Goal: Transaction & Acquisition: Purchase product/service

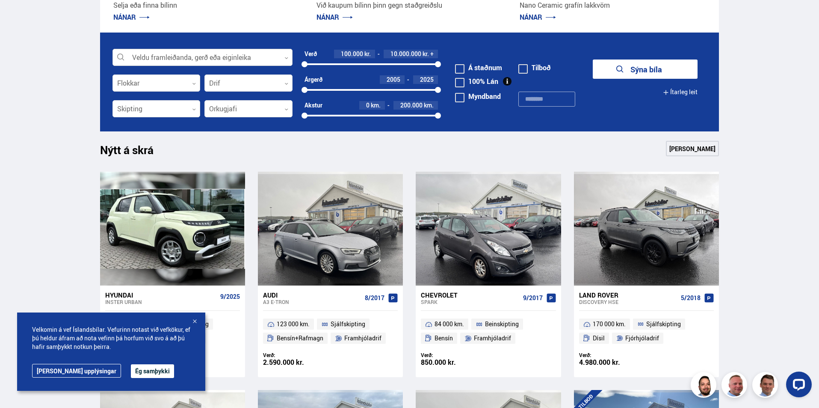
click at [186, 55] on div at bounding box center [202, 57] width 180 height 17
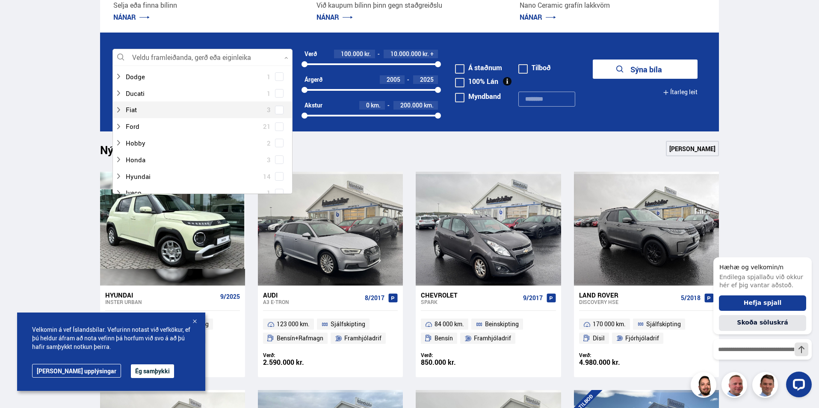
scroll to position [257, 0]
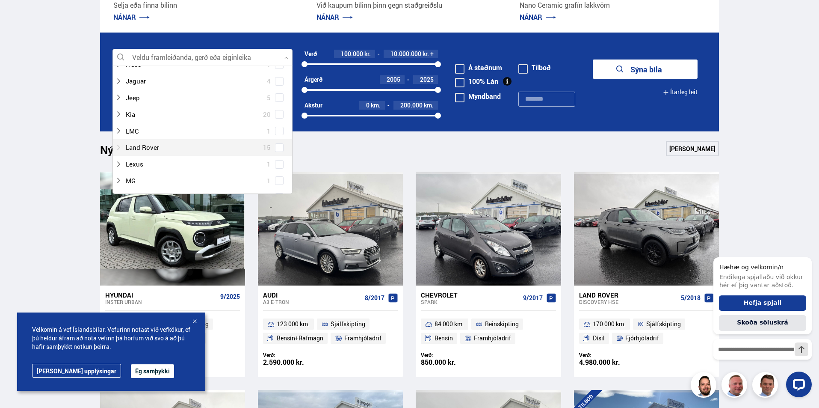
click at [163, 151] on div at bounding box center [194, 147] width 158 height 12
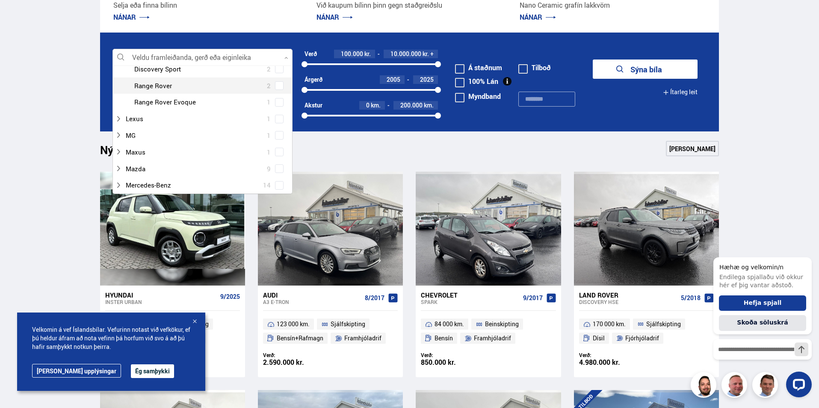
click at [276, 89] on span at bounding box center [279, 85] width 9 height 9
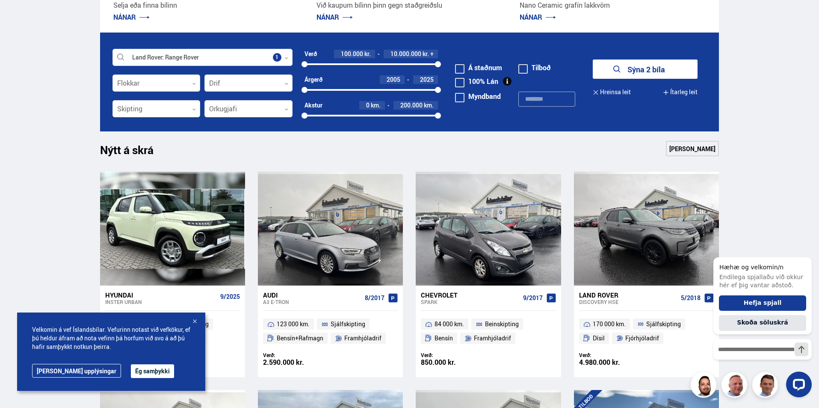
click at [630, 61] on button "Sýna 2 bíla" at bounding box center [645, 68] width 105 height 19
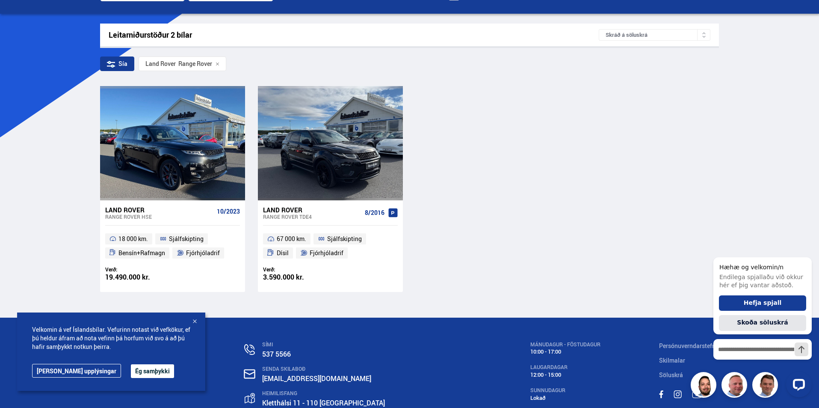
scroll to position [128, 0]
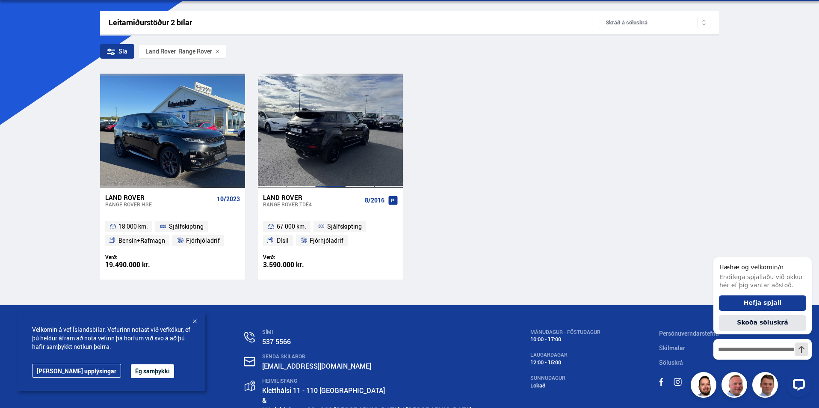
click at [339, 119] on div at bounding box center [330, 131] width 29 height 114
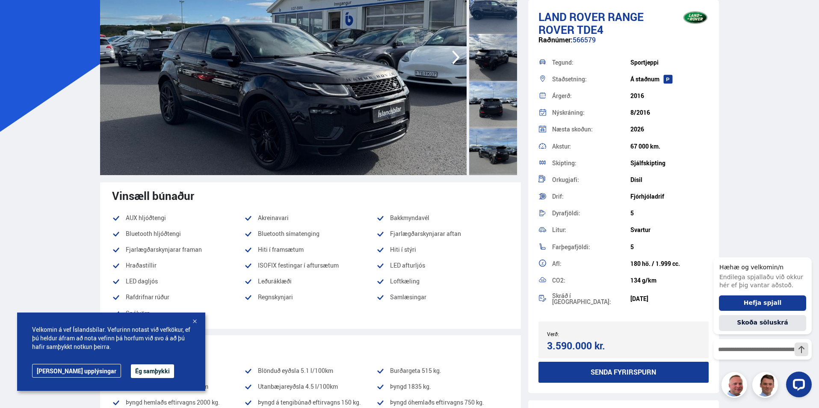
scroll to position [128, 0]
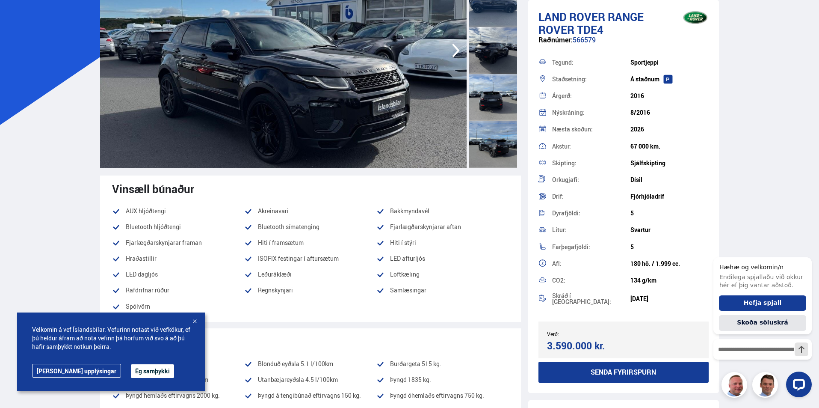
drag, startPoint x: 635, startPoint y: 145, endPoint x: 669, endPoint y: 146, distance: 33.8
click at [669, 146] on div "67 000 km." at bounding box center [669, 146] width 78 height 7
click at [630, 146] on div "67 000 km." at bounding box center [669, 146] width 78 height 7
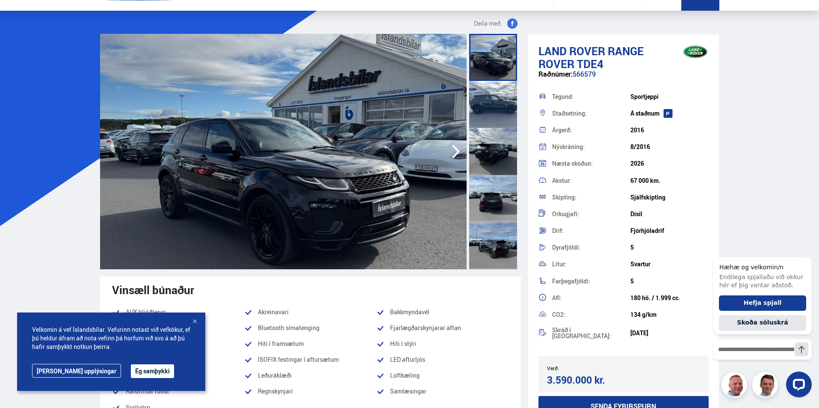
scroll to position [0, 0]
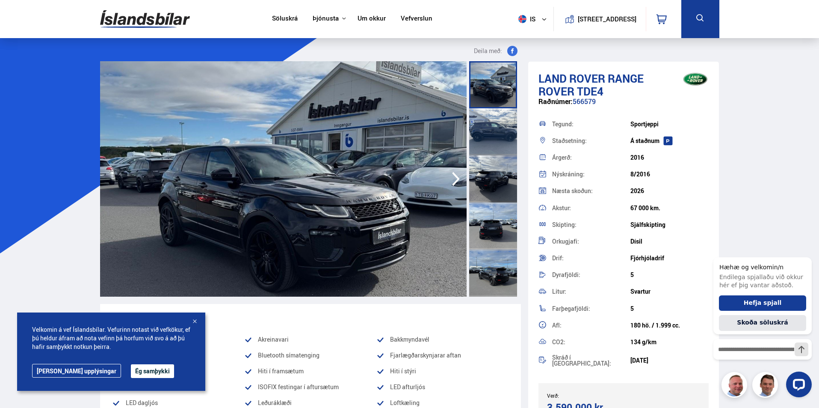
click at [271, 176] on img at bounding box center [283, 178] width 367 height 235
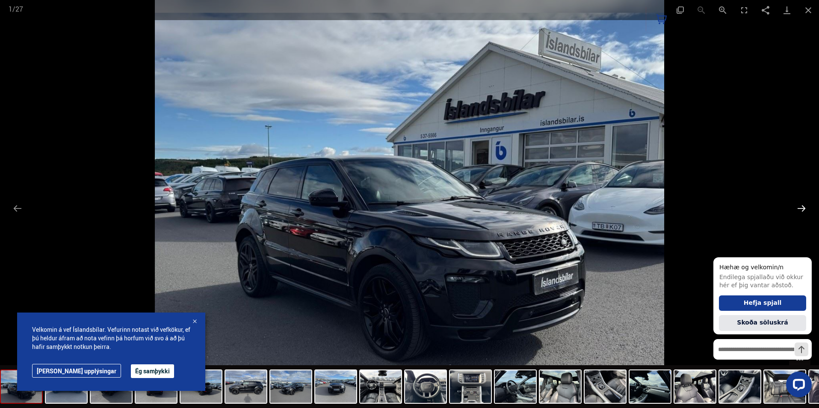
click at [798, 206] on button "Next slide" at bounding box center [802, 208] width 18 height 17
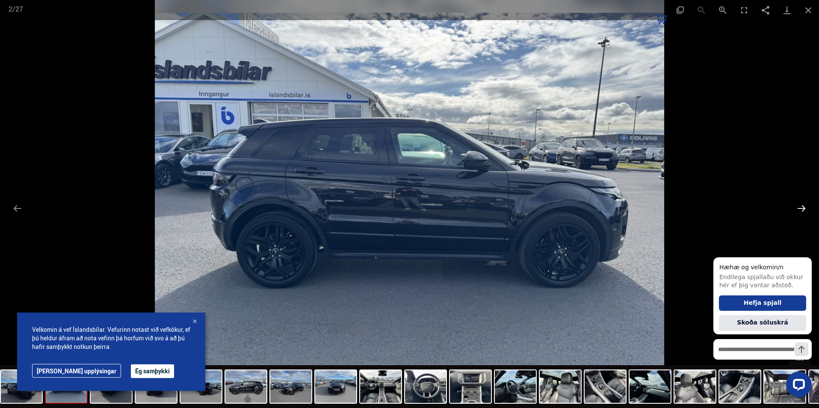
click at [798, 206] on button "Next slide" at bounding box center [802, 208] width 18 height 17
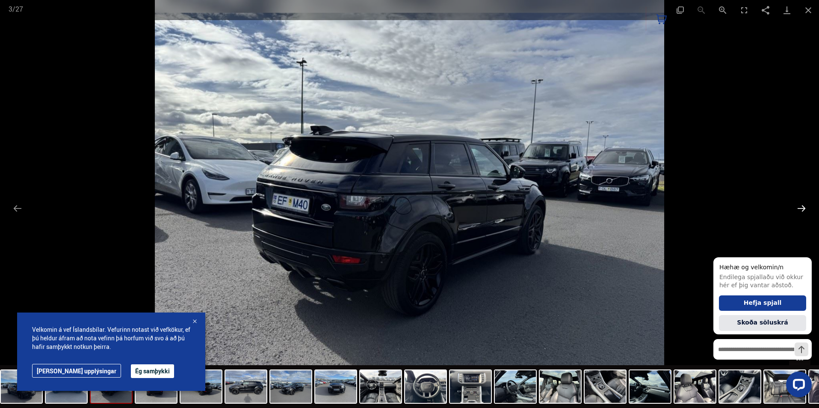
click at [798, 206] on button "Next slide" at bounding box center [802, 208] width 18 height 17
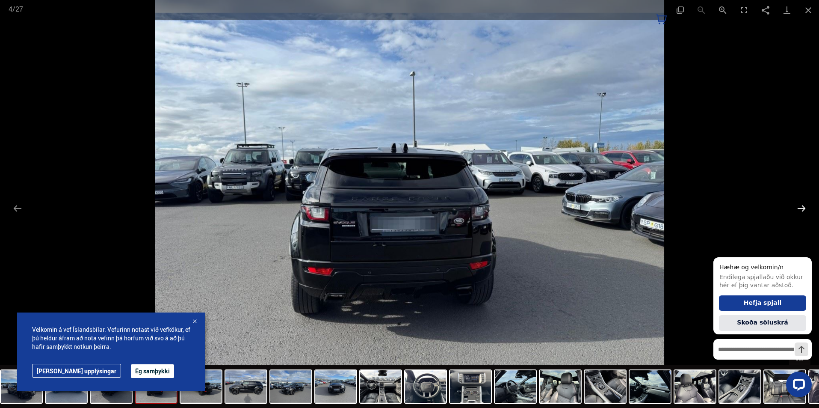
click at [798, 206] on button "Next slide" at bounding box center [802, 208] width 18 height 17
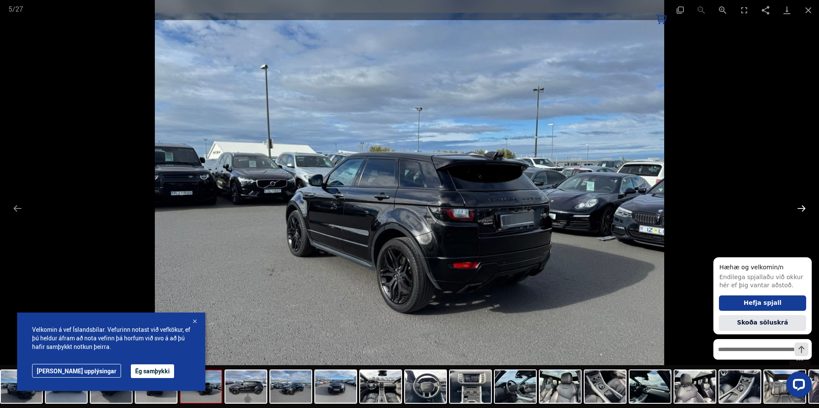
click at [798, 206] on button "Next slide" at bounding box center [802, 208] width 18 height 17
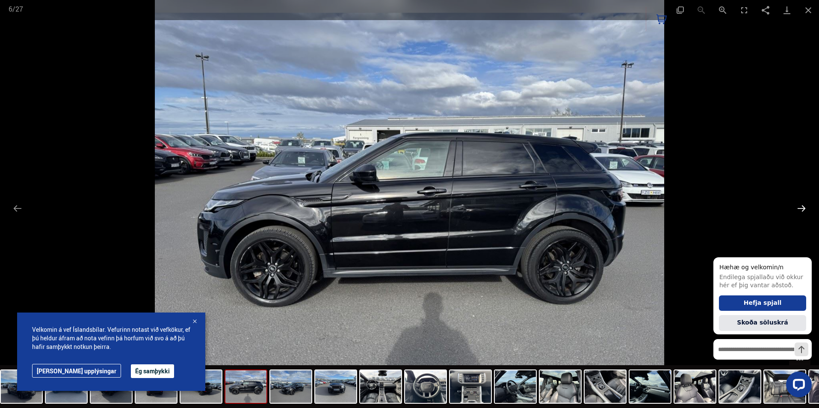
click at [798, 206] on button "Next slide" at bounding box center [802, 208] width 18 height 17
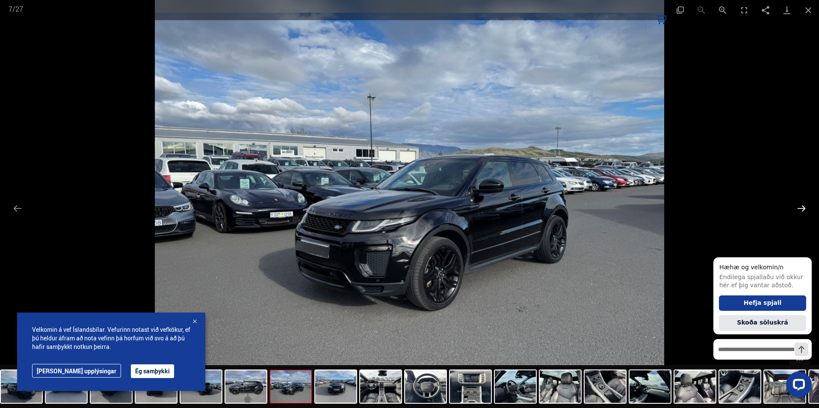
click at [798, 206] on button "Next slide" at bounding box center [802, 208] width 18 height 17
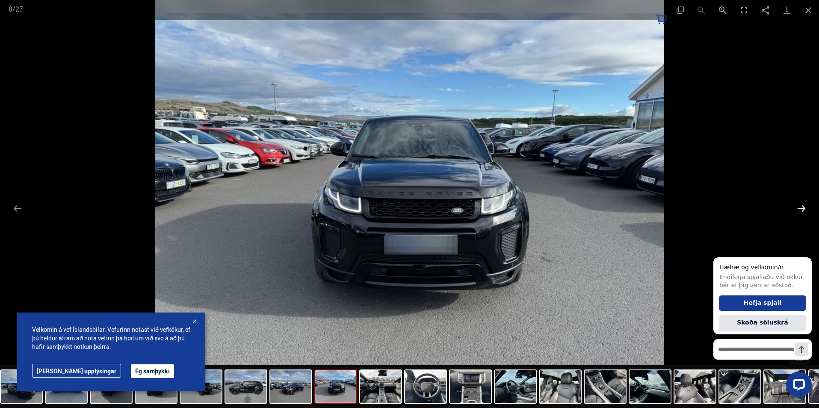
click at [799, 209] on button "Next slide" at bounding box center [802, 208] width 18 height 17
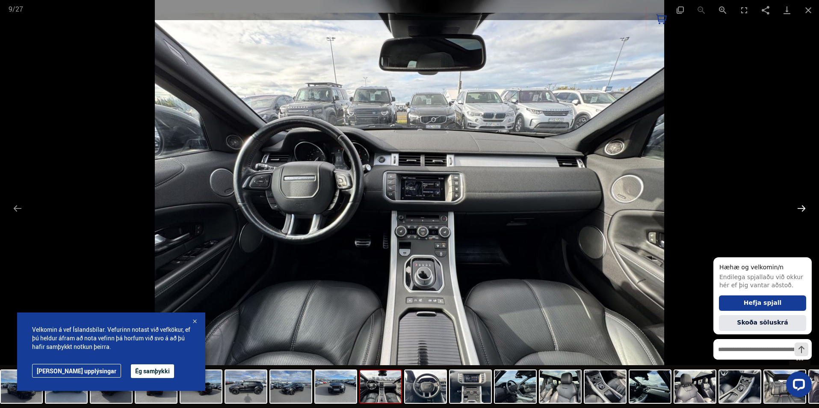
click at [799, 209] on button "Next slide" at bounding box center [802, 208] width 18 height 17
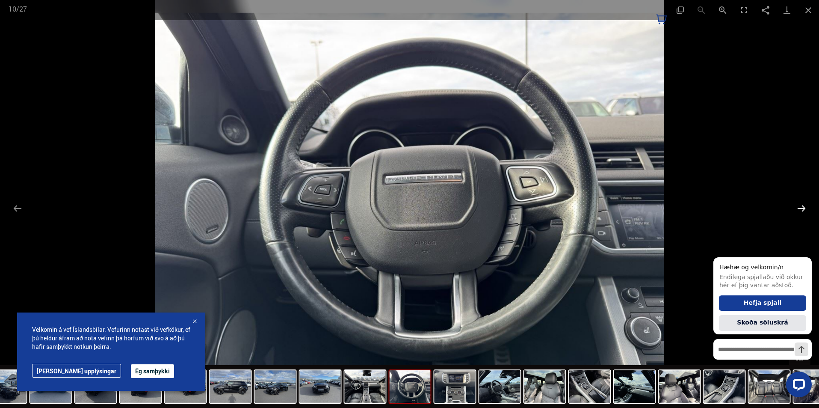
click at [799, 209] on button "Next slide" at bounding box center [802, 208] width 18 height 17
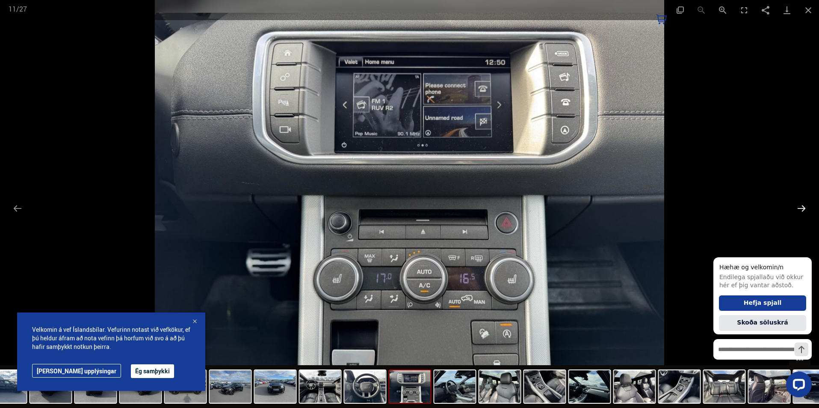
click at [799, 209] on button "Next slide" at bounding box center [802, 208] width 18 height 17
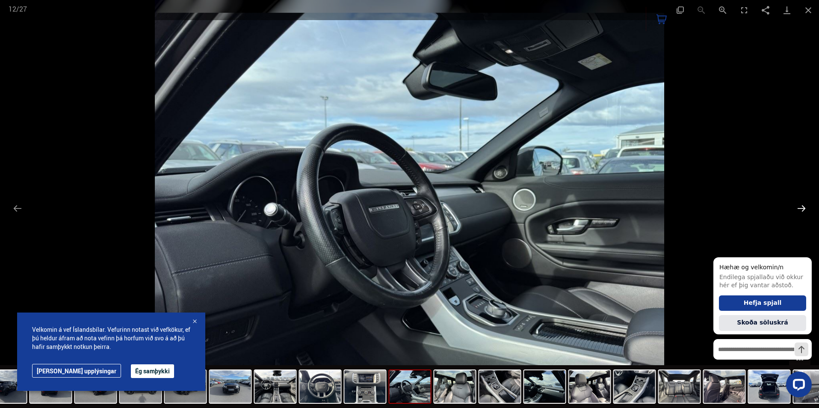
click at [799, 209] on button "Next slide" at bounding box center [802, 208] width 18 height 17
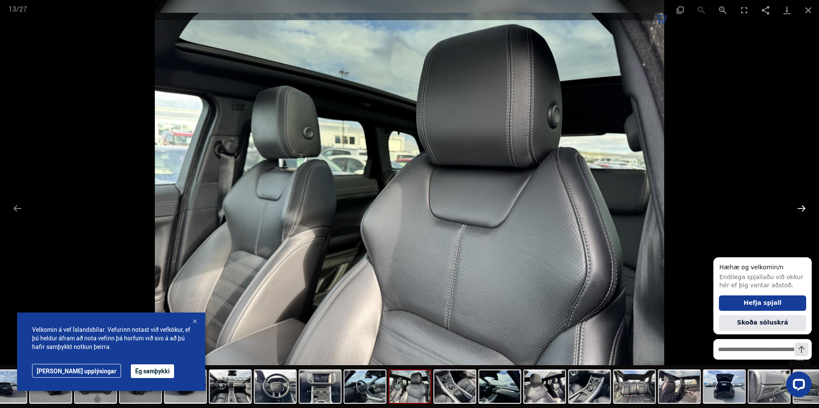
click at [799, 209] on button "Next slide" at bounding box center [802, 208] width 18 height 17
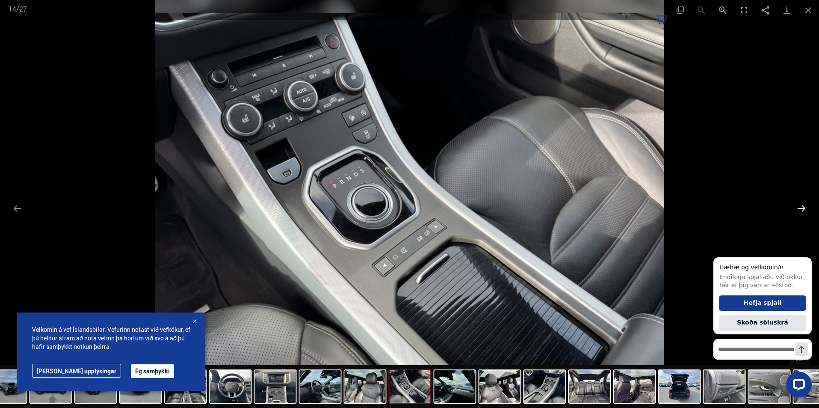
click at [799, 209] on button "Next slide" at bounding box center [802, 208] width 18 height 17
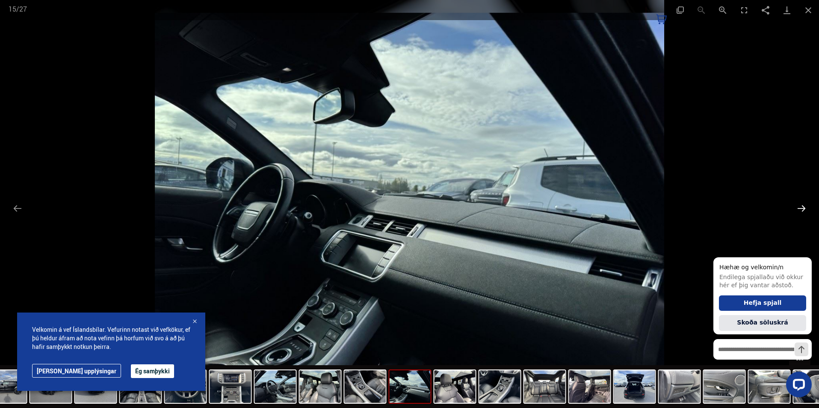
click at [799, 209] on button "Next slide" at bounding box center [802, 208] width 18 height 17
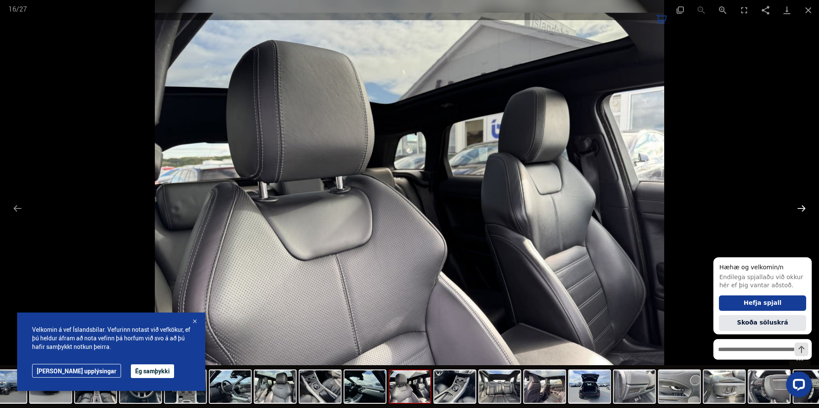
click at [799, 209] on button "Next slide" at bounding box center [802, 208] width 18 height 17
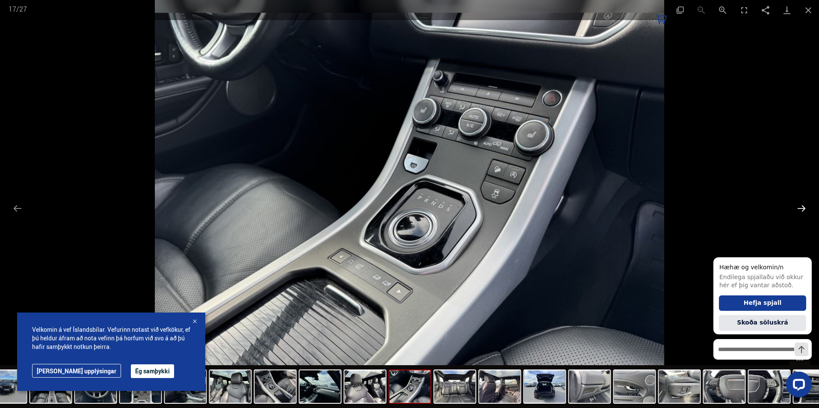
click at [799, 209] on button "Next slide" at bounding box center [802, 208] width 18 height 17
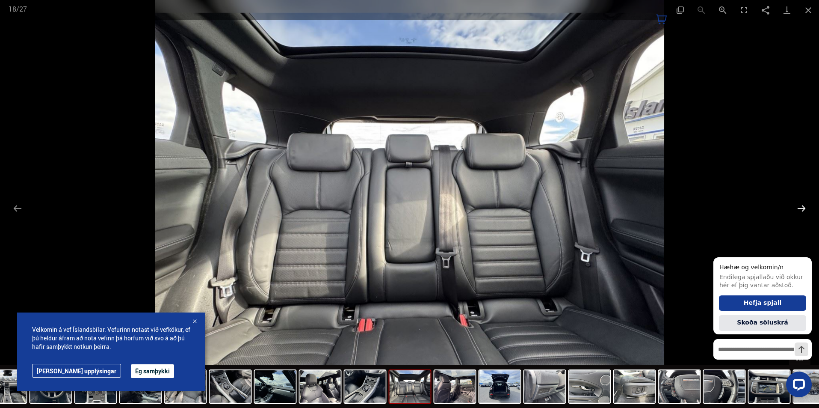
click at [799, 209] on button "Next slide" at bounding box center [802, 208] width 18 height 17
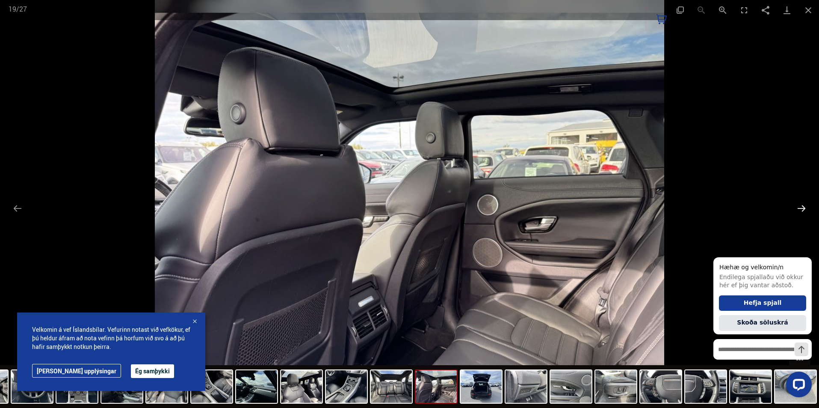
click at [799, 209] on button "Next slide" at bounding box center [802, 208] width 18 height 17
